Goal: Find specific page/section: Find specific page/section

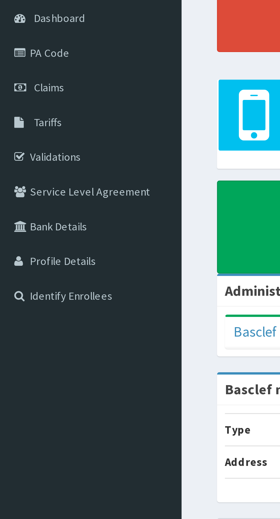
click at [24, 75] on link "PA Code" at bounding box center [33, 74] width 66 height 13
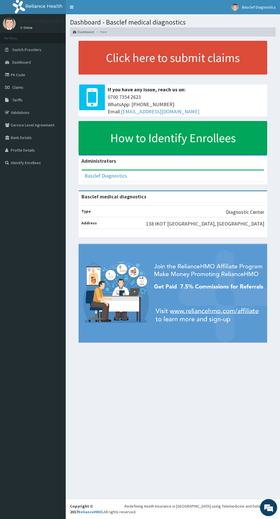
click at [18, 75] on link "PA Code" at bounding box center [33, 74] width 66 height 13
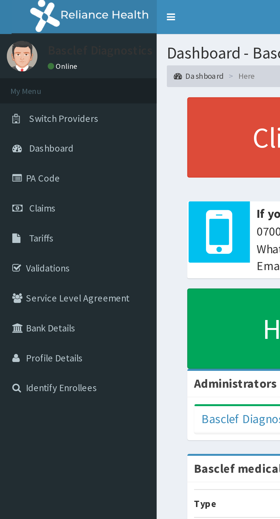
click at [23, 78] on link "PA Code" at bounding box center [33, 74] width 66 height 13
